Goal: Information Seeking & Learning: Learn about a topic

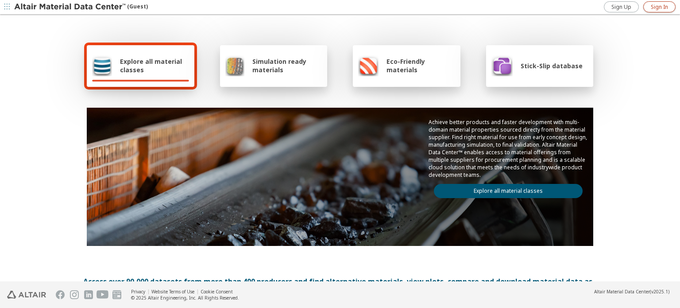
click at [651, 3] on link "Sign In" at bounding box center [659, 6] width 32 height 11
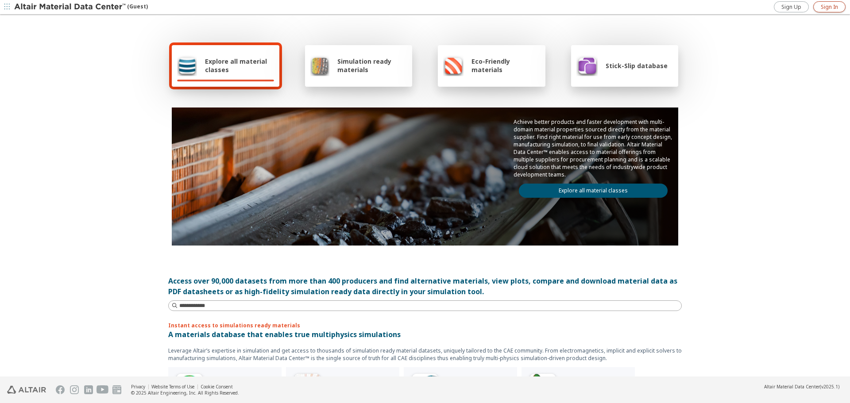
click at [840, 10] on link "Sign In" at bounding box center [829, 6] width 32 height 11
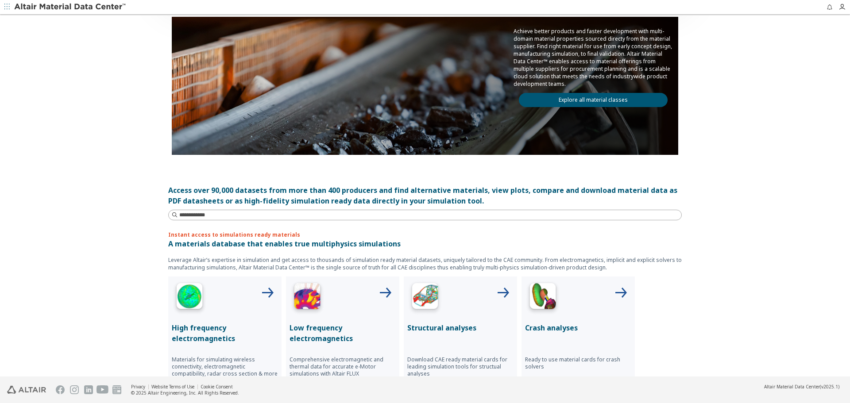
scroll to position [133, 0]
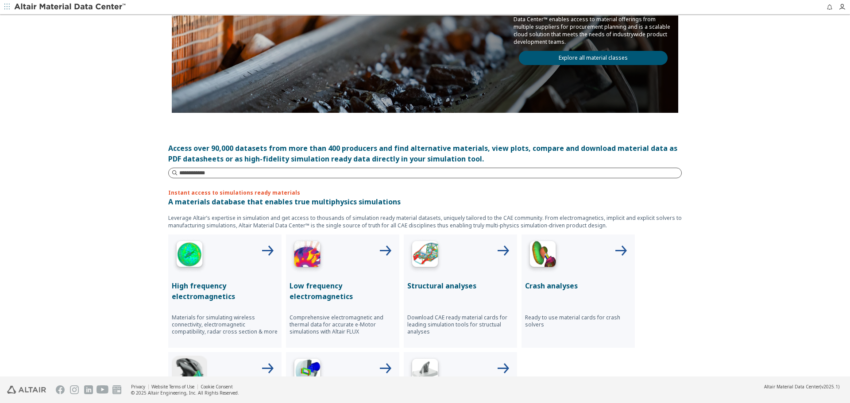
click at [240, 173] on input at bounding box center [430, 173] width 502 height 9
type input "********"
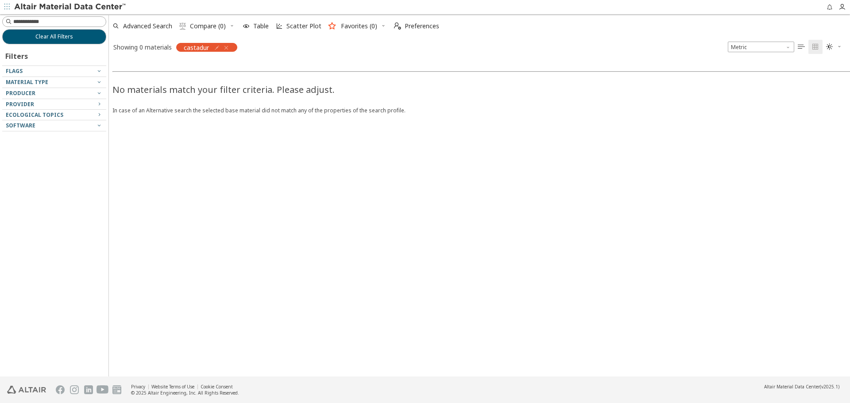
click at [228, 46] on icon "button" at bounding box center [226, 47] width 7 height 7
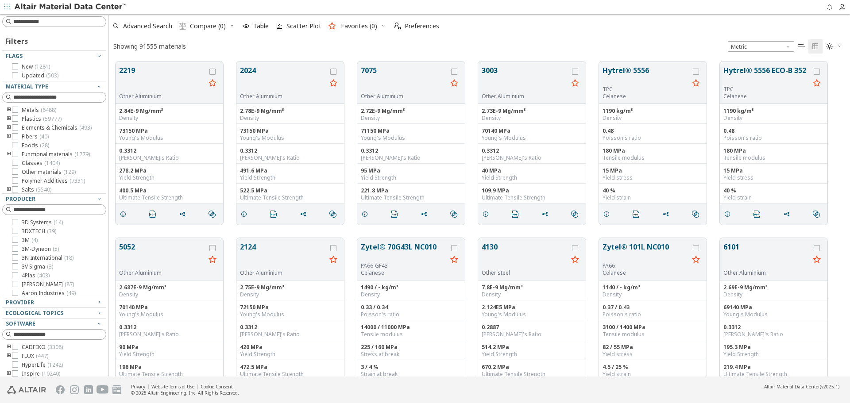
scroll to position [315, 735]
click at [16, 110] on icon at bounding box center [15, 110] width 6 height 6
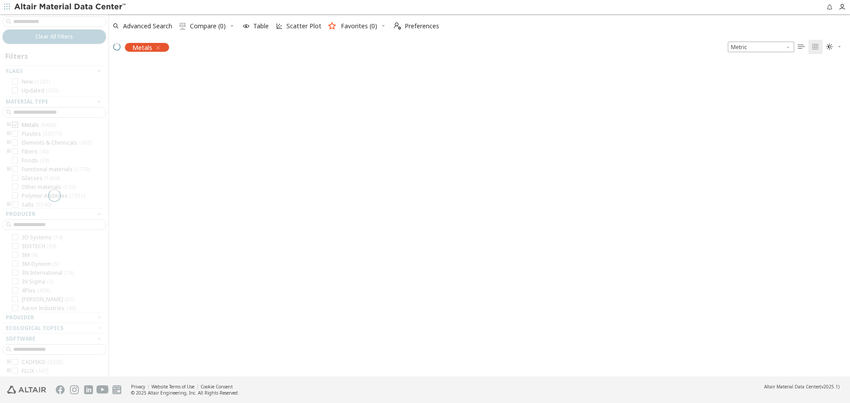
scroll to position [314, 735]
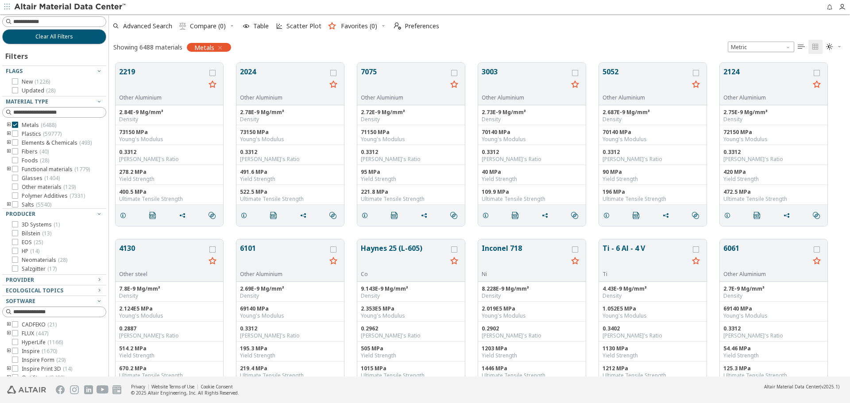
click at [8, 126] on icon "toogle group" at bounding box center [9, 125] width 6 height 7
click at [27, 134] on icon at bounding box center [28, 134] width 6 height 6
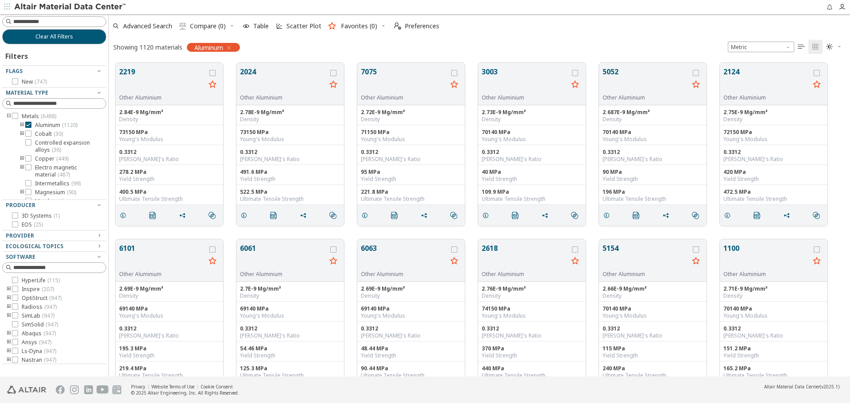
click at [22, 125] on icon "toogle group" at bounding box center [22, 125] width 6 height 7
